Goal: Transaction & Acquisition: Purchase product/service

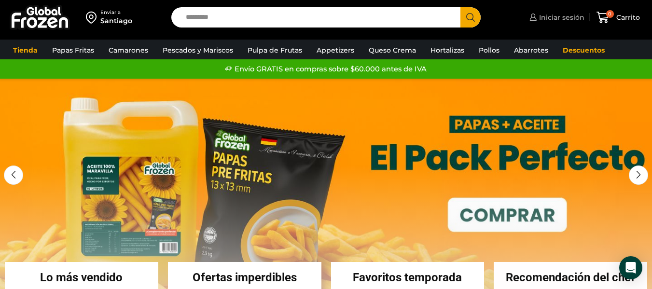
click at [561, 20] on span "Iniciar sesión" at bounding box center [561, 18] width 48 height 10
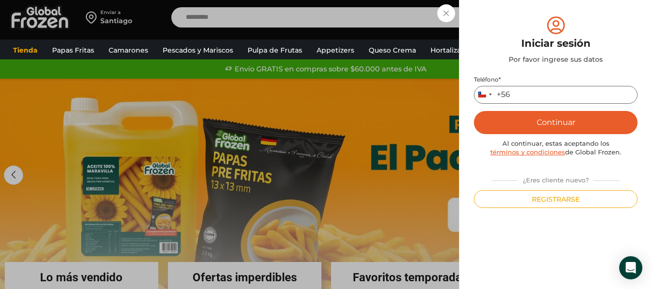
click at [521, 91] on input "Teléfono *" at bounding box center [556, 95] width 164 height 18
type input "*********"
click at [551, 122] on button "Continuar" at bounding box center [556, 122] width 164 height 23
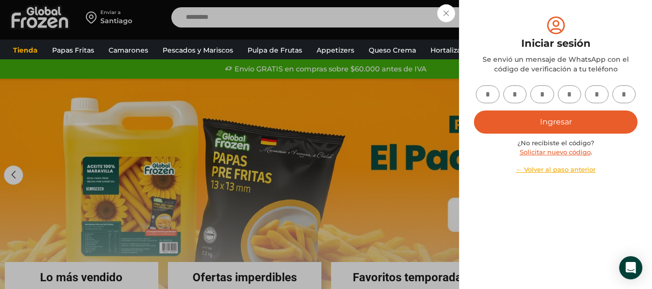
click at [487, 93] on input "text" at bounding box center [488, 94] width 24 height 18
type input "*"
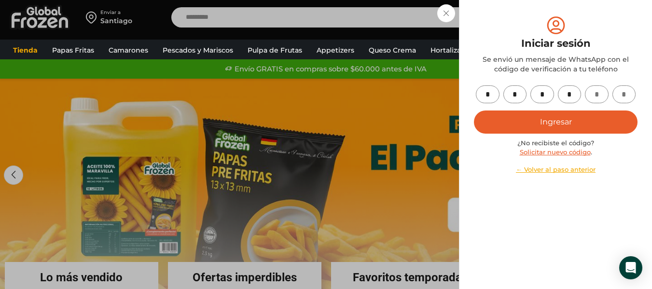
type input "*"
drag, startPoint x: 555, startPoint y: 121, endPoint x: 537, endPoint y: 119, distance: 17.9
click at [555, 121] on button "Ingresar" at bounding box center [556, 122] width 164 height 23
click at [564, 119] on button "Ingresar" at bounding box center [556, 122] width 164 height 23
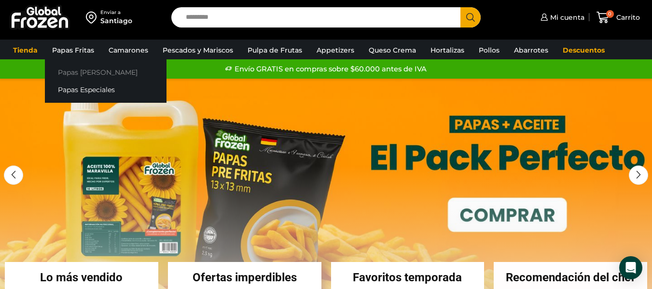
click at [78, 73] on link "Papas [PERSON_NAME]" at bounding box center [106, 72] width 122 height 18
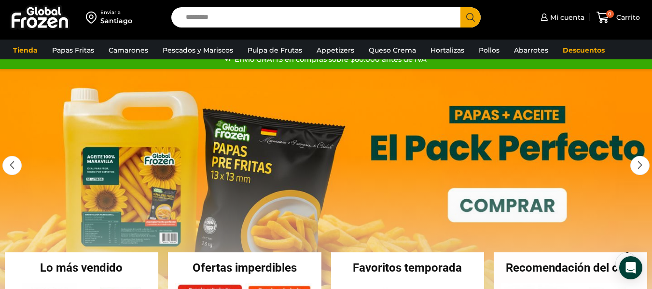
scroll to position [48, 0]
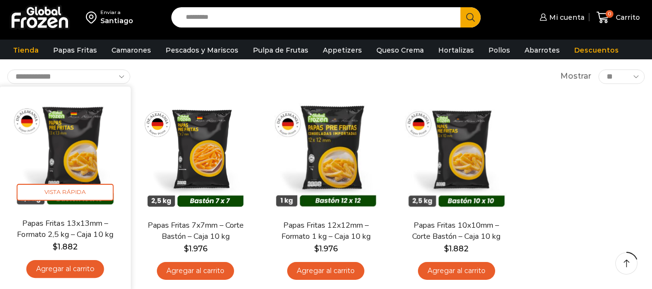
scroll to position [64, 0]
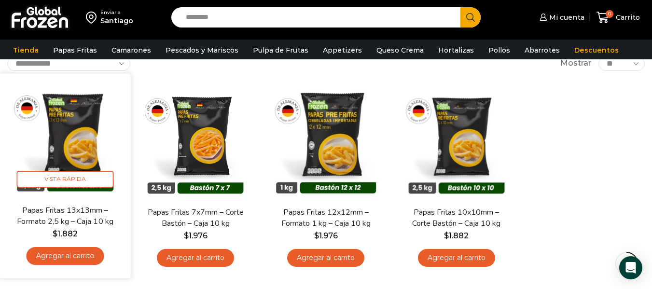
click at [65, 257] on link "Agregar al carrito" at bounding box center [66, 256] width 78 height 18
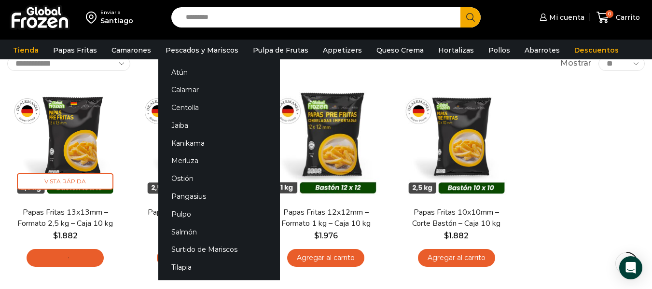
click at [594, 29] on div "0 Carrito 0 0 Shopping Cart No tienes productos en el carrito. Volver a la tien…" at bounding box center [618, 17] width 48 height 23
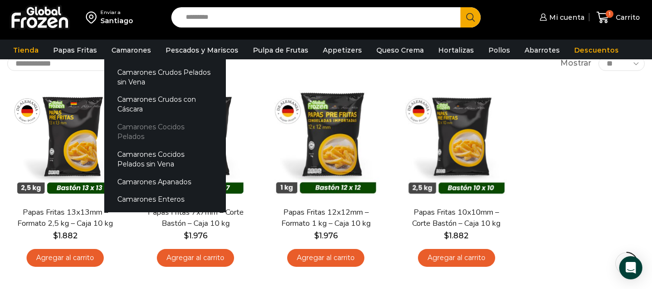
click at [132, 122] on link "Camarones Cocidos Pelados" at bounding box center [165, 132] width 122 height 28
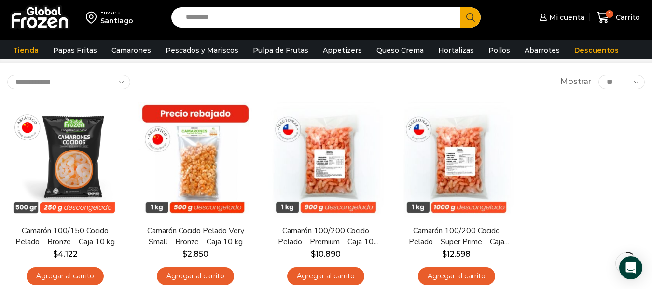
scroll to position [32, 0]
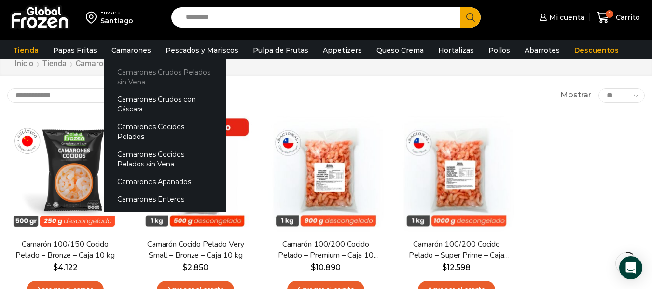
click at [140, 68] on link "Camarones Crudos Pelados sin Vena" at bounding box center [165, 77] width 122 height 28
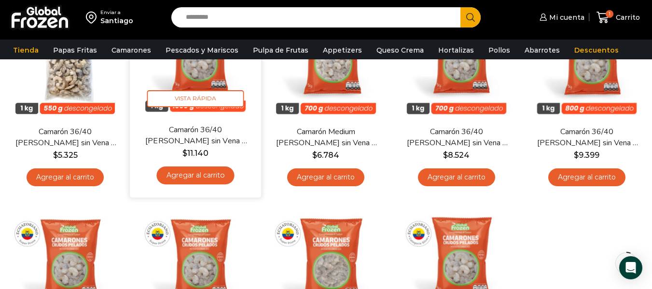
scroll to position [32, 0]
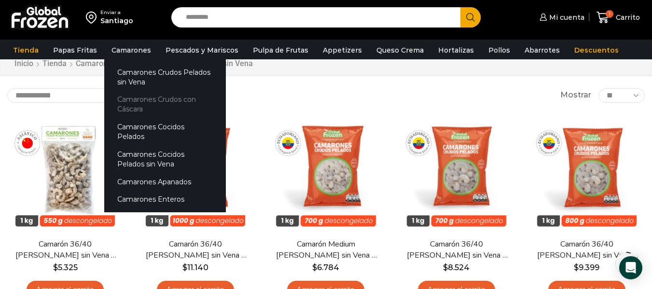
click at [135, 101] on link "Camarones Crudos con Cáscara" at bounding box center [165, 105] width 122 height 28
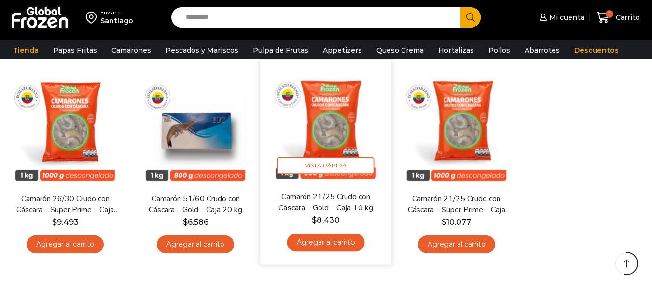
scroll to position [290, 0]
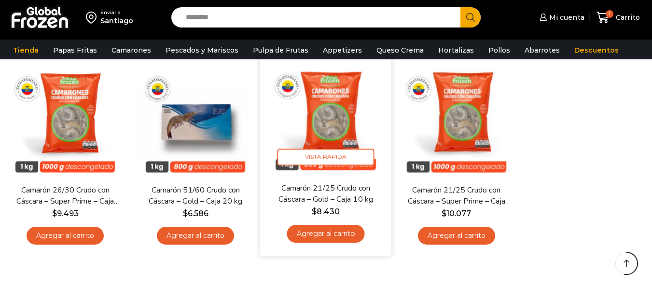
click at [332, 230] on link "Agregar al carrito" at bounding box center [326, 234] width 78 height 18
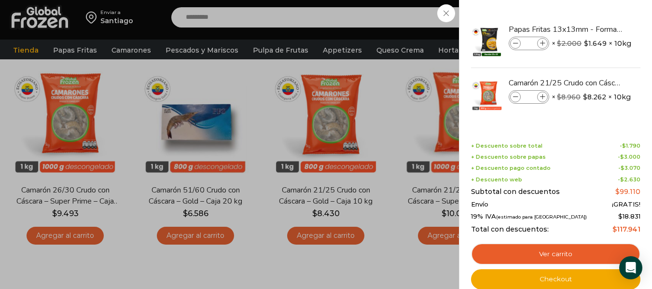
click at [594, 29] on div "2 Carrito 2 2 Shopping Cart *" at bounding box center [618, 17] width 48 height 23
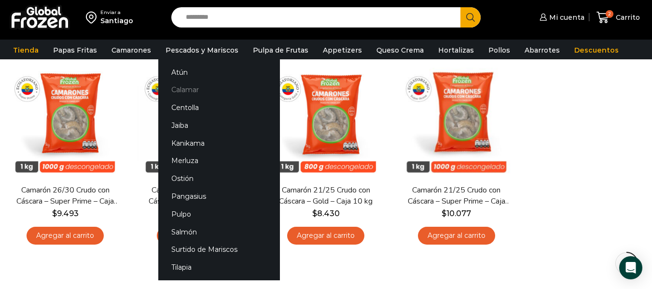
drag, startPoint x: 181, startPoint y: 89, endPoint x: 188, endPoint y: 90, distance: 6.8
click at [181, 89] on link "Calamar" at bounding box center [219, 90] width 122 height 18
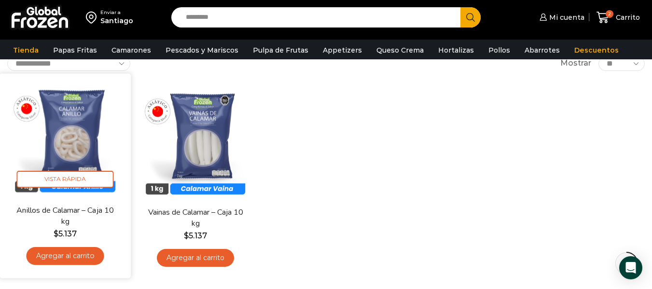
click at [65, 255] on link "Agregar al carrito" at bounding box center [66, 256] width 78 height 18
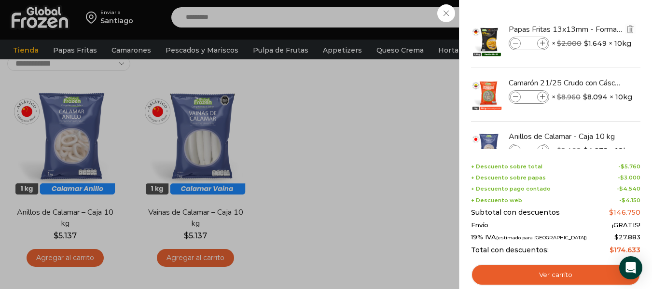
click at [548, 43] on div "Papas Fritas 13x13mm - Formato 2,5 kg - Caja 10 kg cantidad *" at bounding box center [529, 44] width 41 height 14
click at [541, 43] on icon at bounding box center [542, 43] width 5 height 5
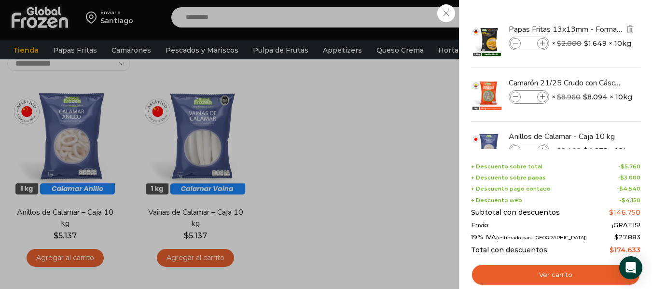
click at [541, 43] on icon at bounding box center [542, 43] width 5 height 5
type input "*"
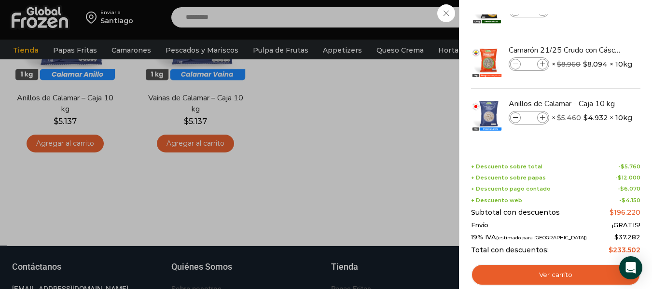
scroll to position [177, 0]
